Goal: Task Accomplishment & Management: Complete application form

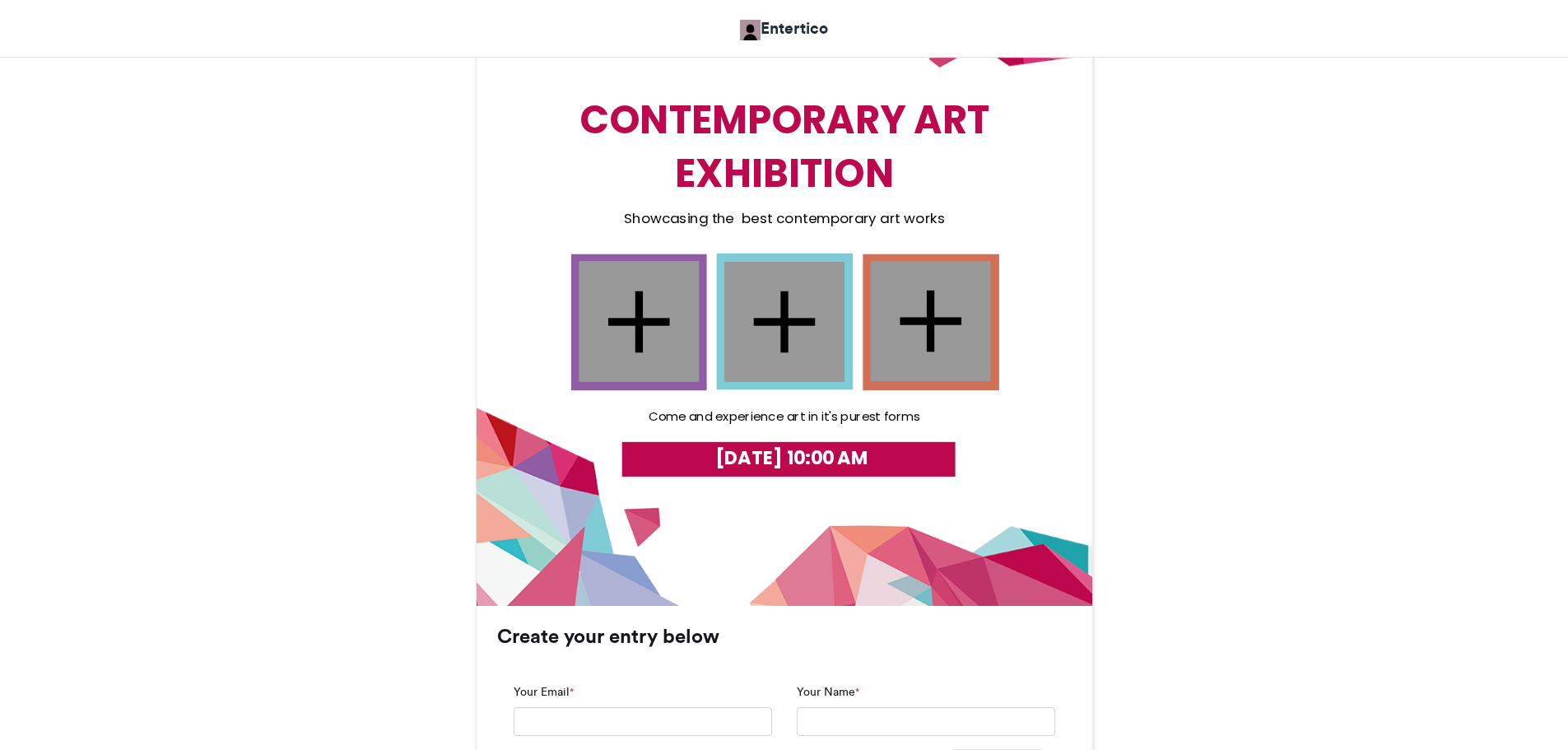
click at [643, 349] on div at bounding box center [638, 320] width 120 height 120
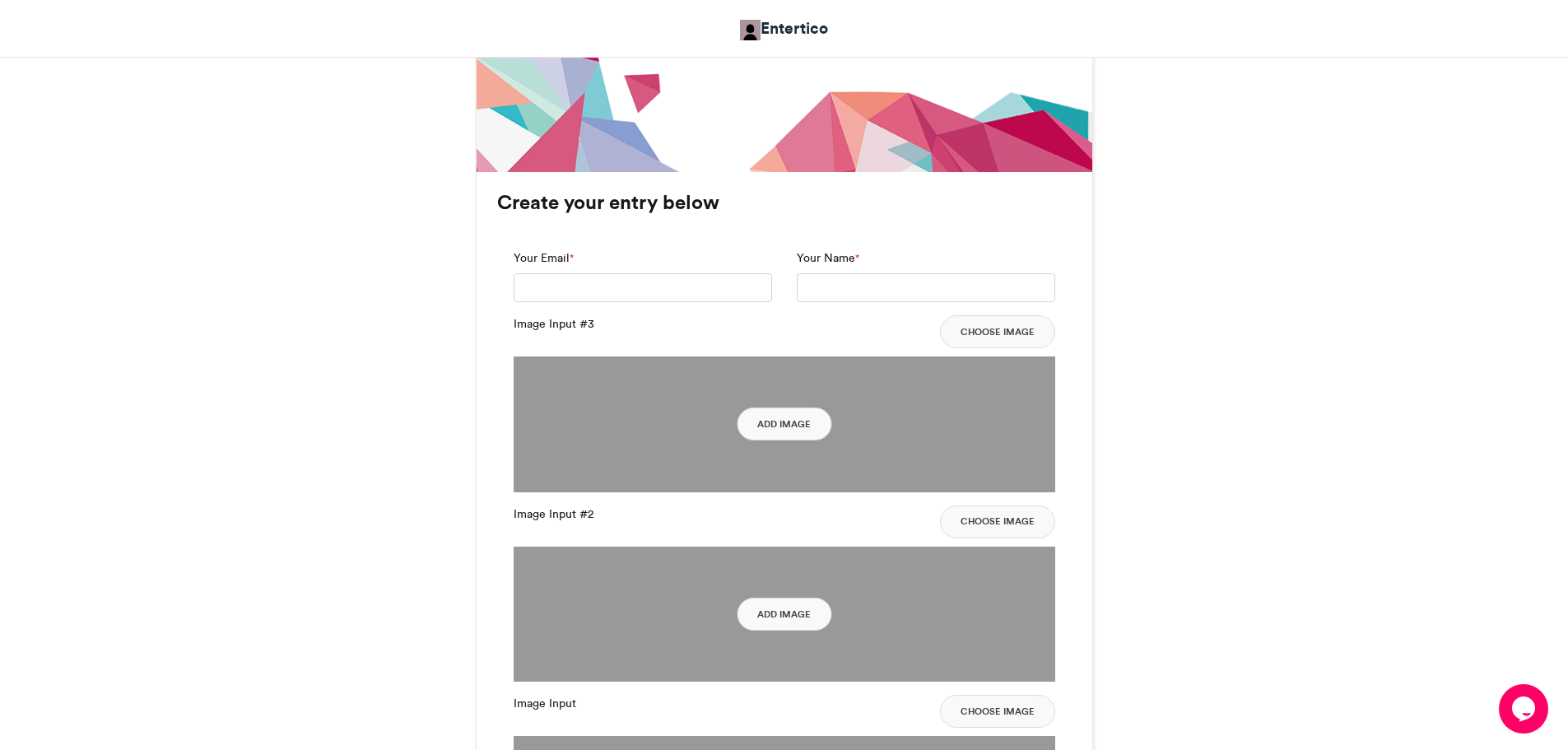
scroll to position [984, 0]
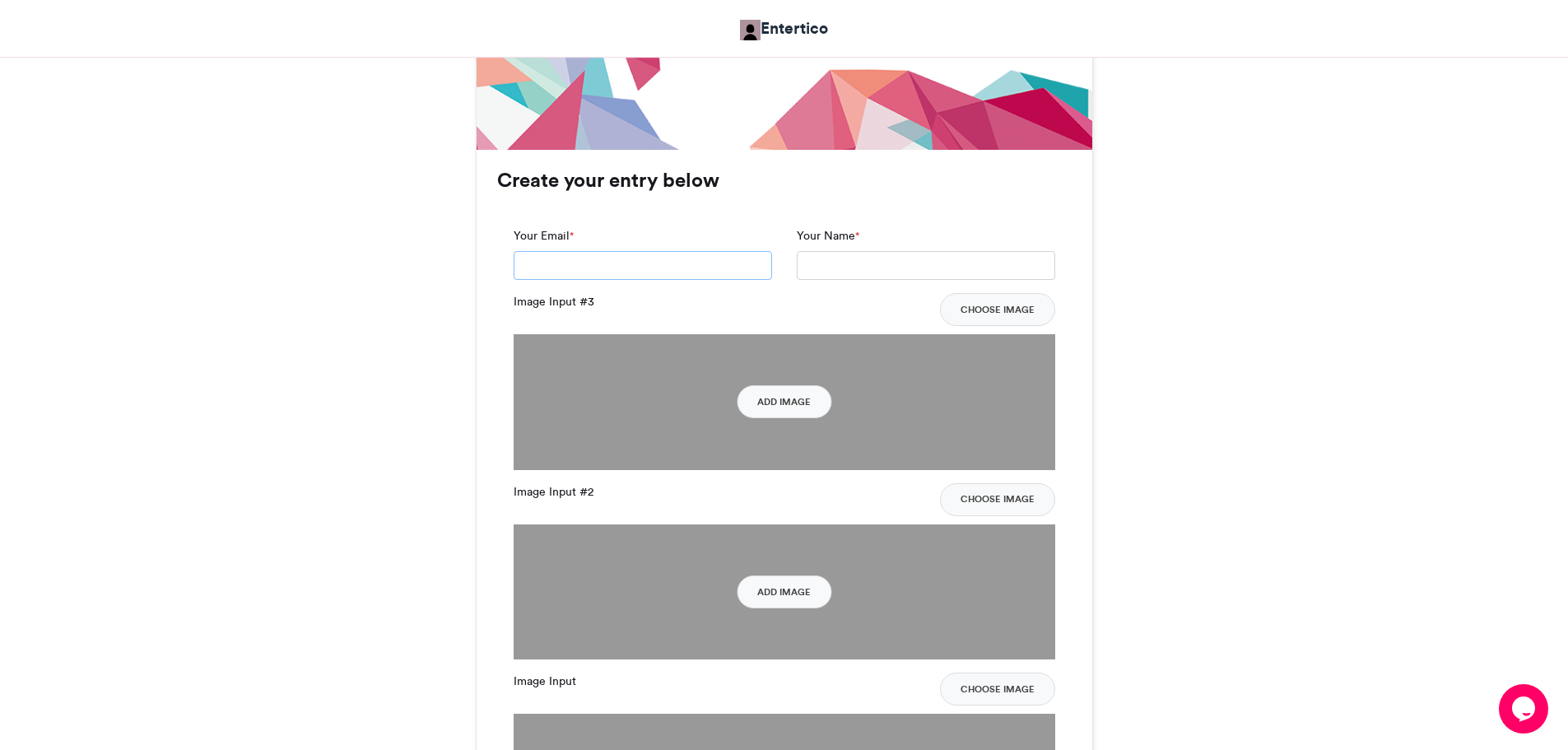
click at [653, 263] on input "Your Email *" at bounding box center [643, 266] width 259 height 30
type input "**********"
click at [863, 265] on input "Your Name *" at bounding box center [925, 266] width 259 height 30
type input "*****"
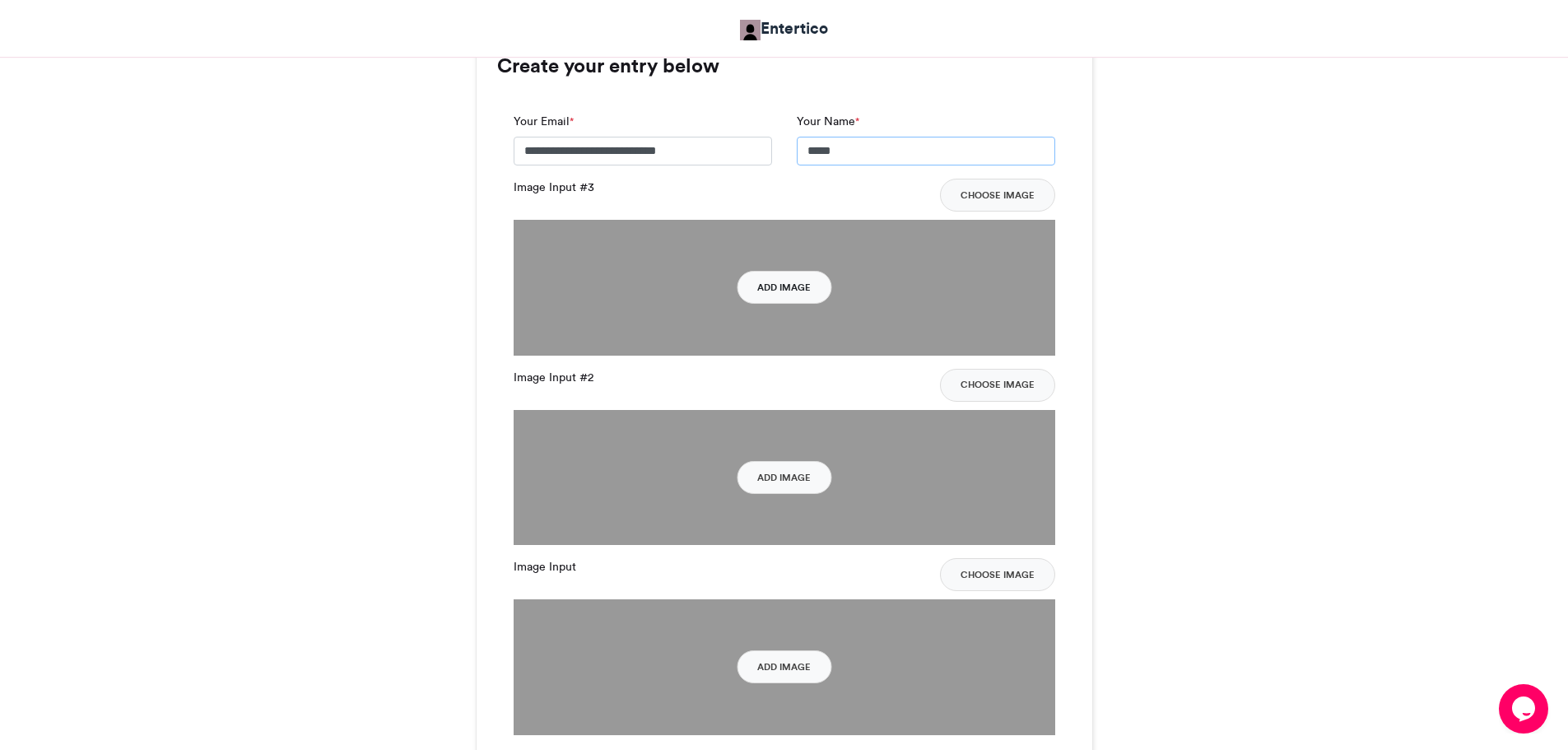
scroll to position [1088, 0]
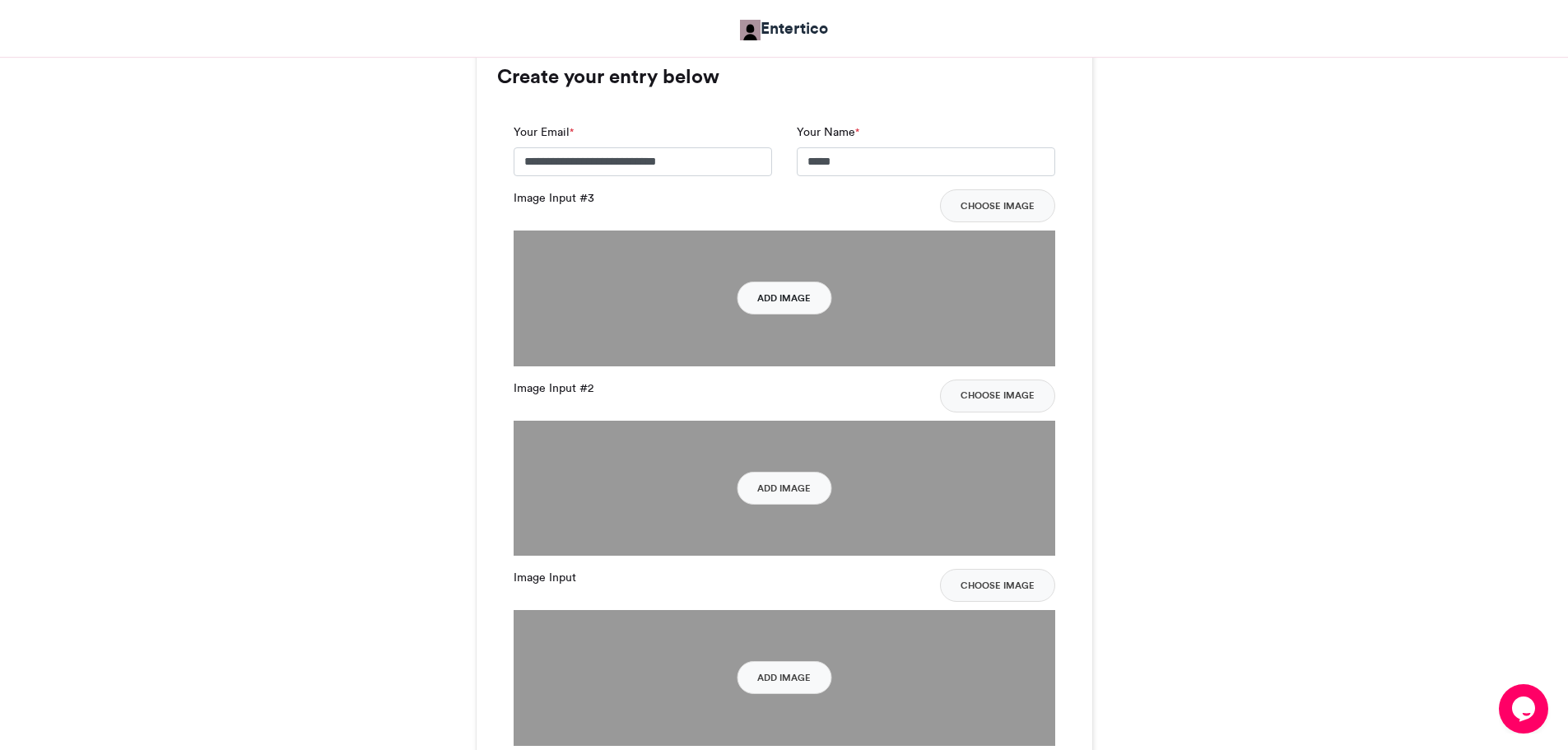
click at [786, 286] on button "Add Image" at bounding box center [784, 297] width 94 height 33
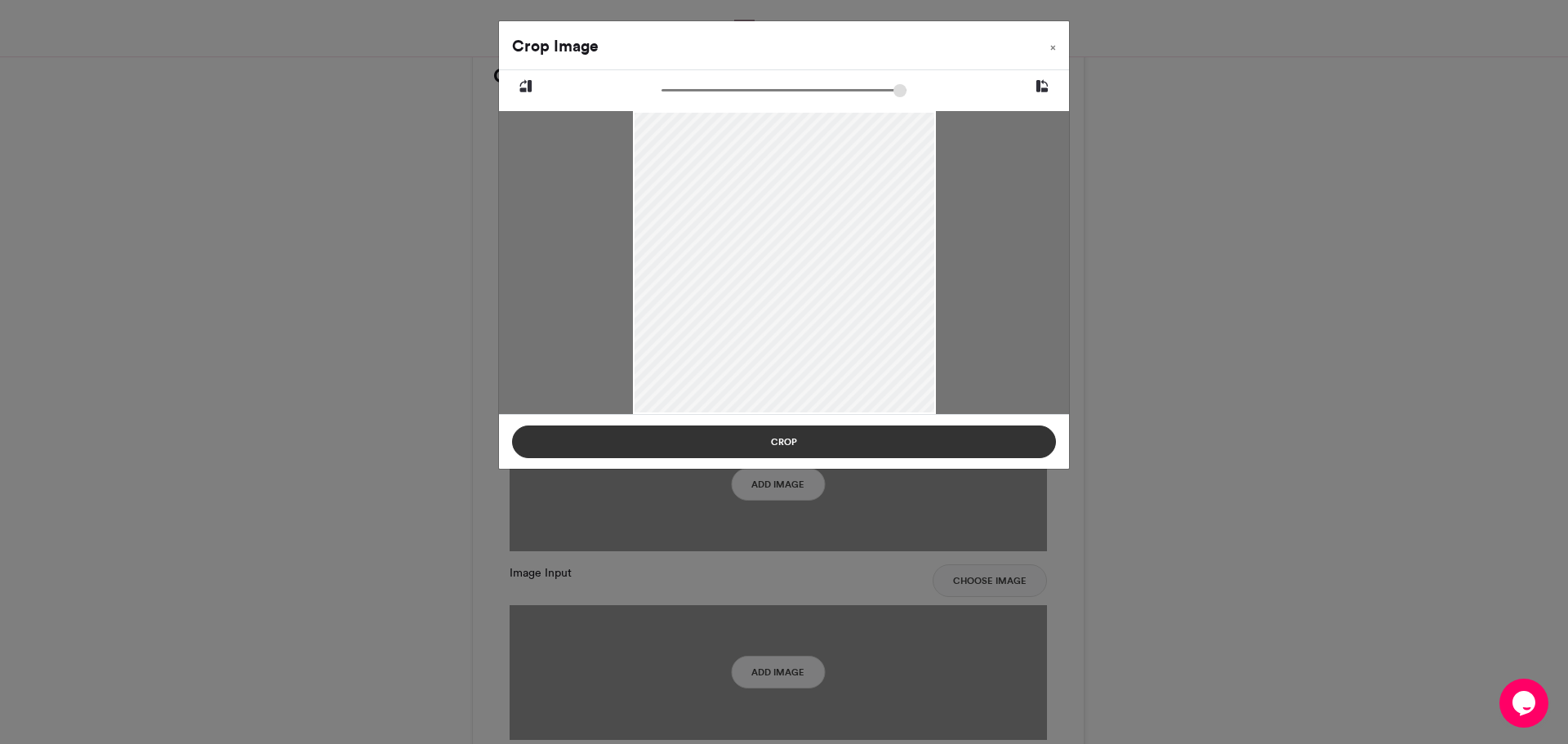
click at [885, 430] on button "Crop" at bounding box center [784, 441] width 544 height 32
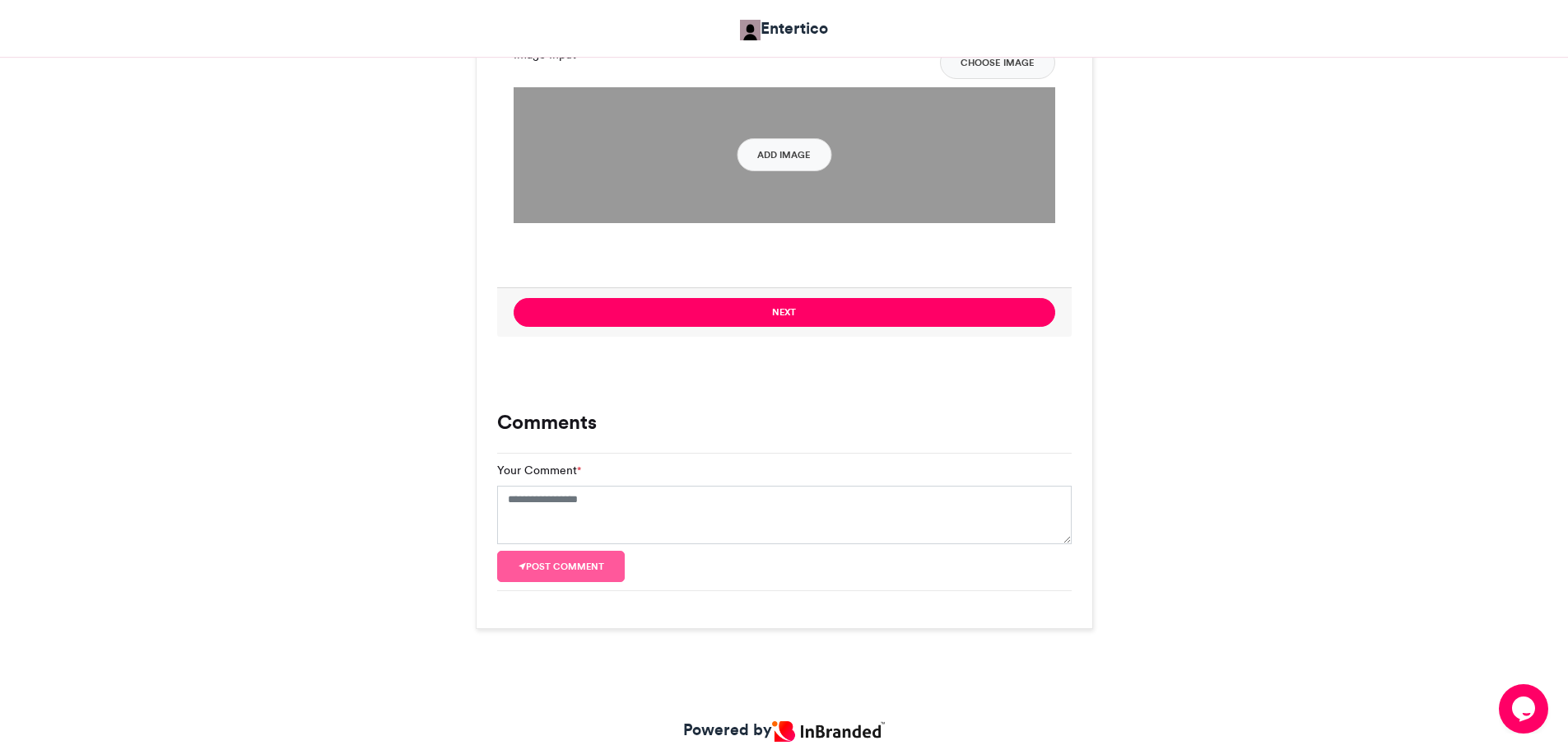
scroll to position [1611, 0]
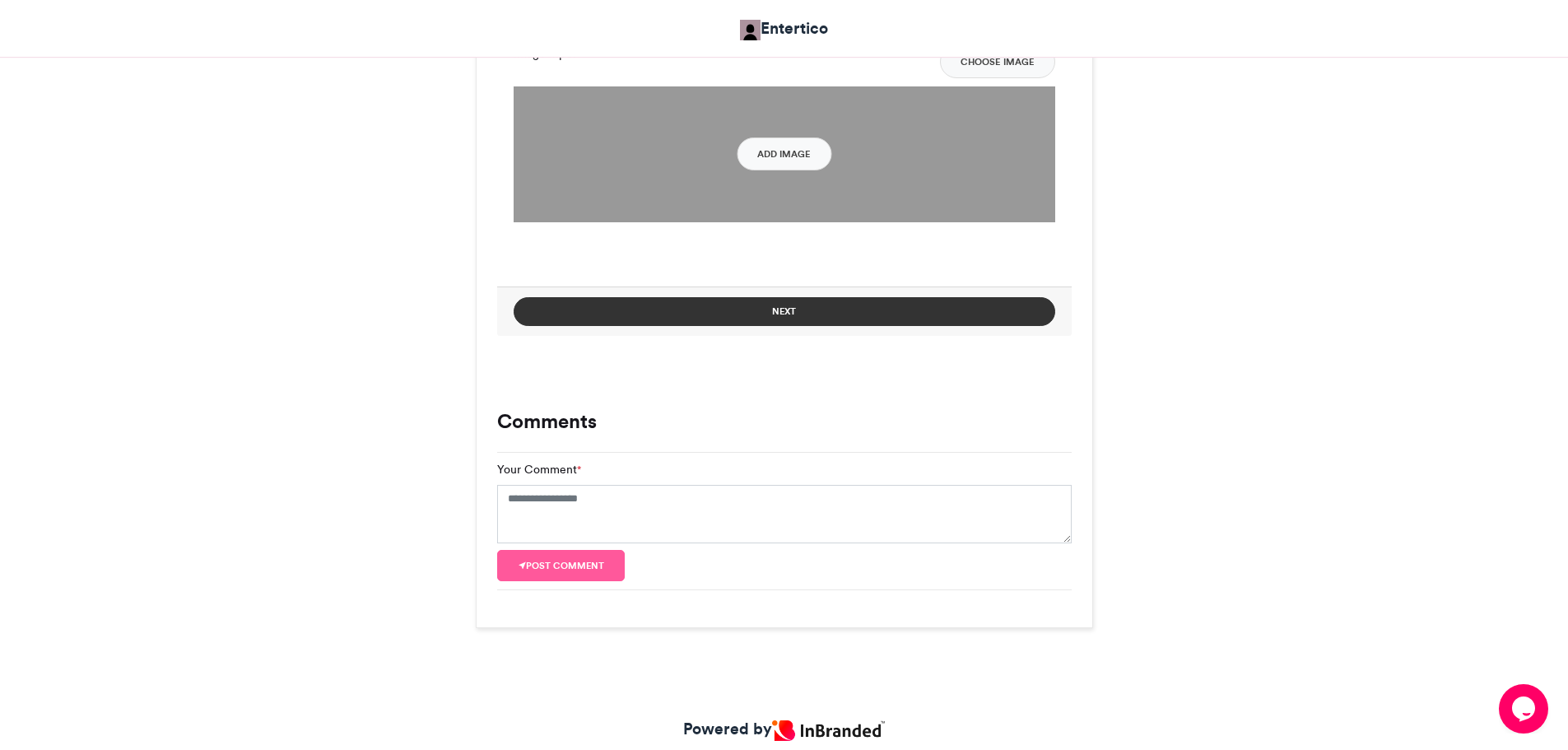
click at [893, 307] on button "Next" at bounding box center [784, 311] width 542 height 29
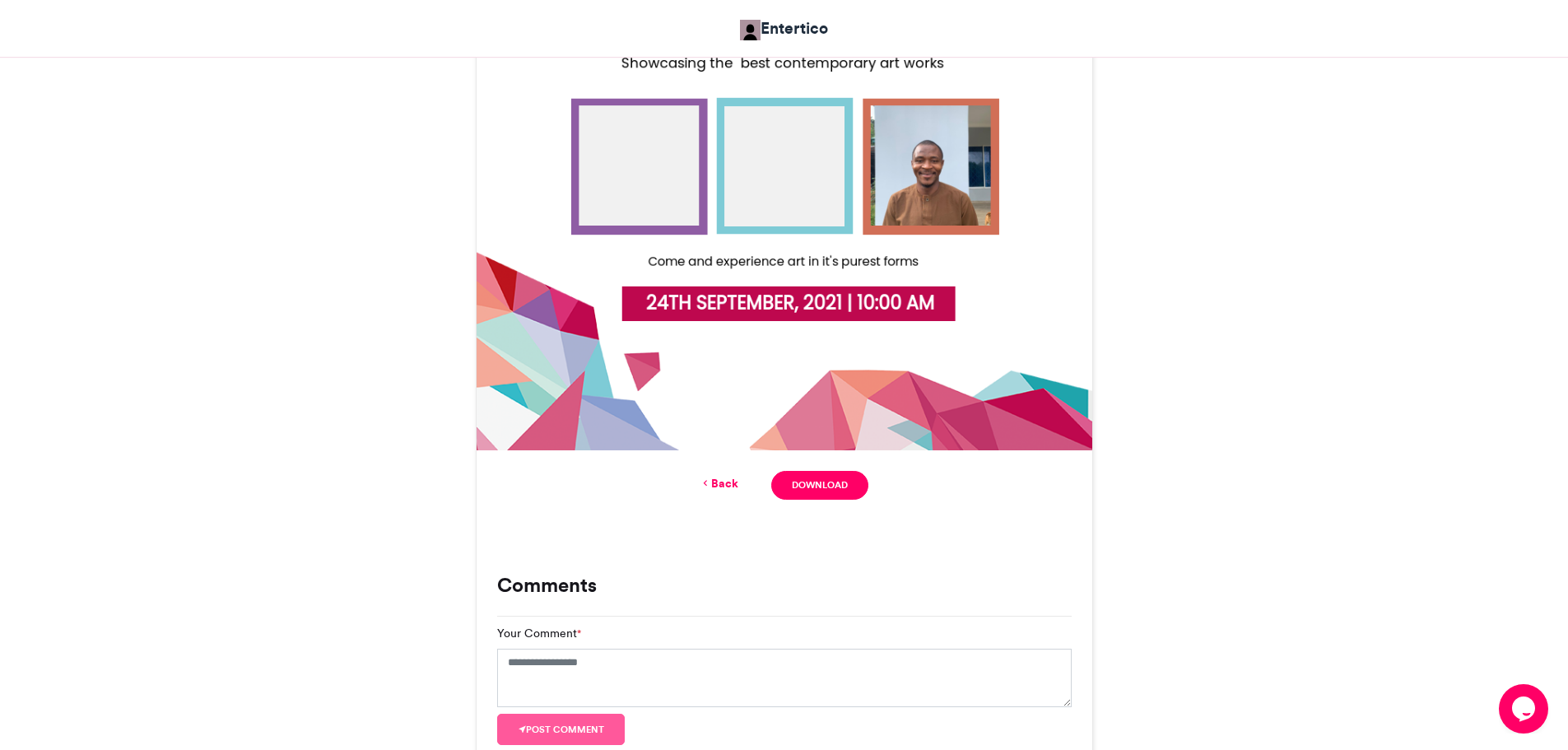
scroll to position [689, 0]
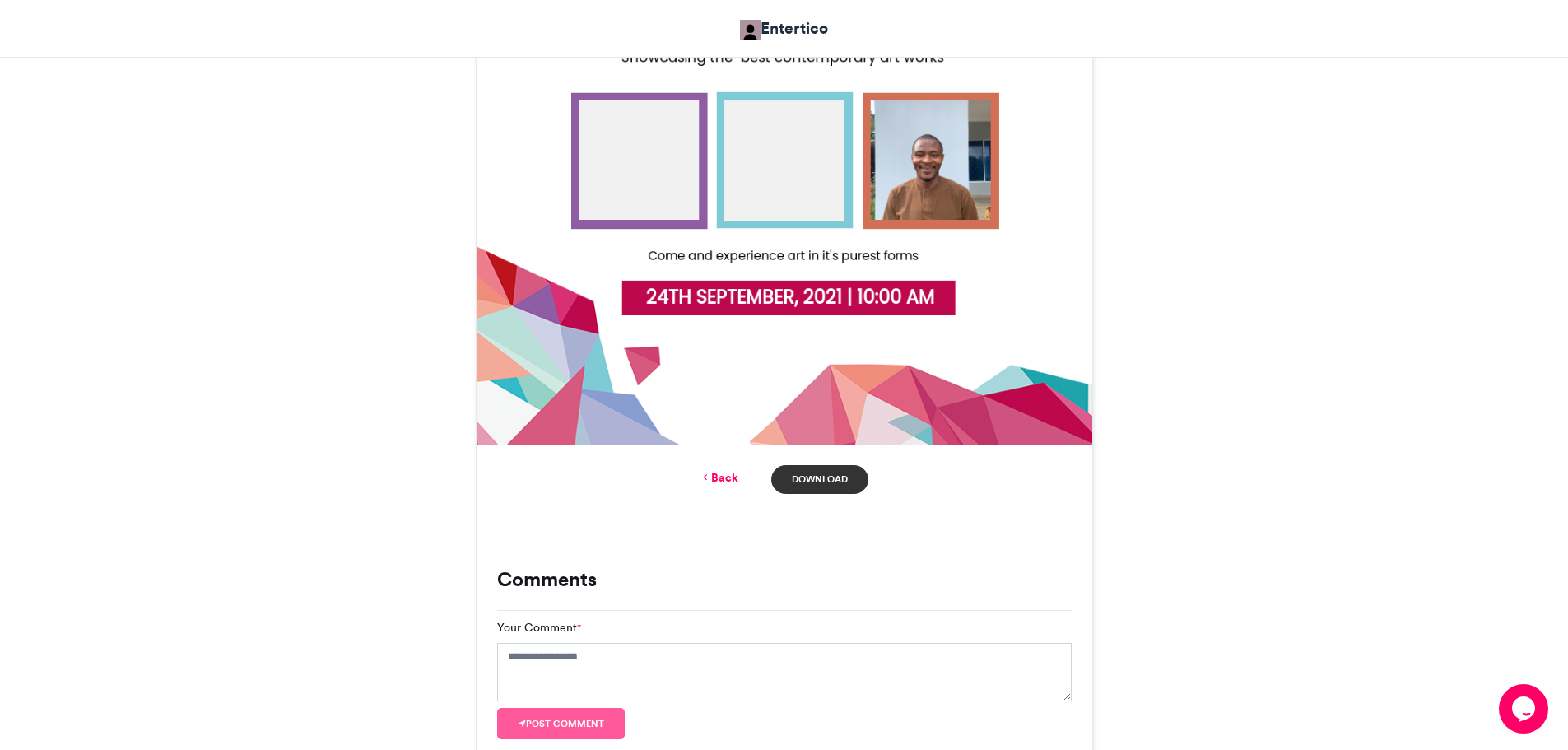
click at [839, 474] on link "Download" at bounding box center [819, 479] width 96 height 29
